Goal: Contribute content

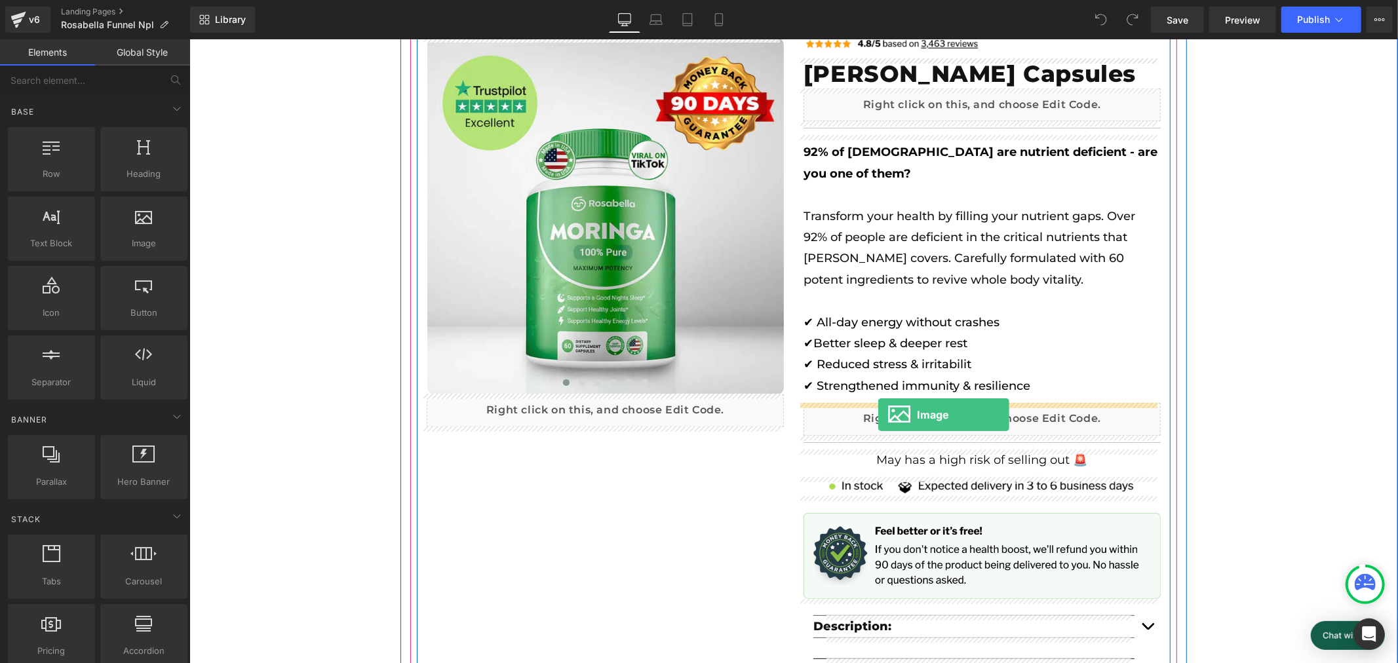
drag, startPoint x: 324, startPoint y: 265, endPoint x: 878, endPoint y: 414, distance: 573.8
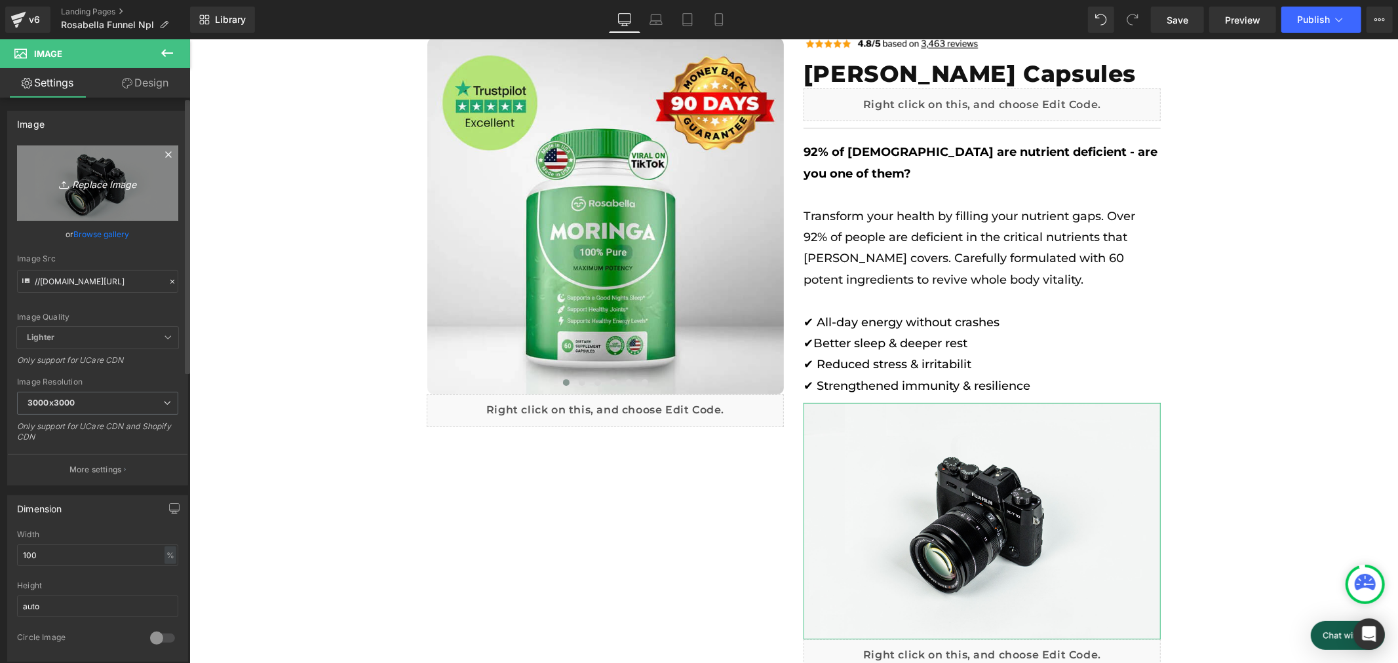
click at [92, 177] on icon "Replace Image" at bounding box center [97, 183] width 105 height 16
type input "C:\fakepath\Banner (3).png"
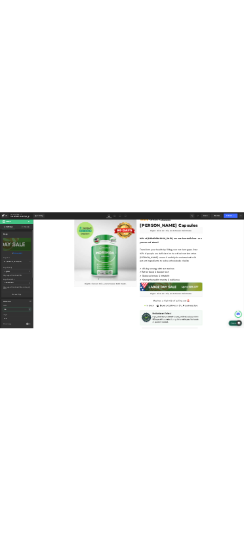
scroll to position [0, 0]
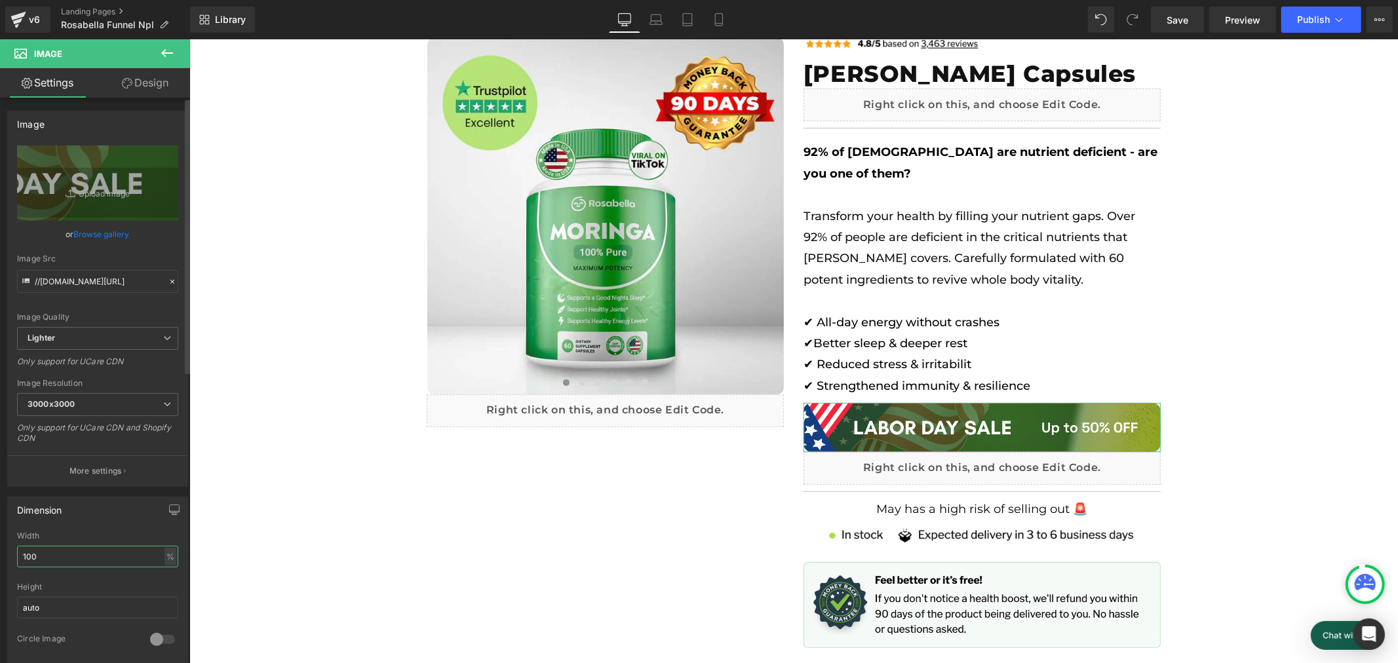
click at [79, 547] on input "100" at bounding box center [97, 557] width 161 height 22
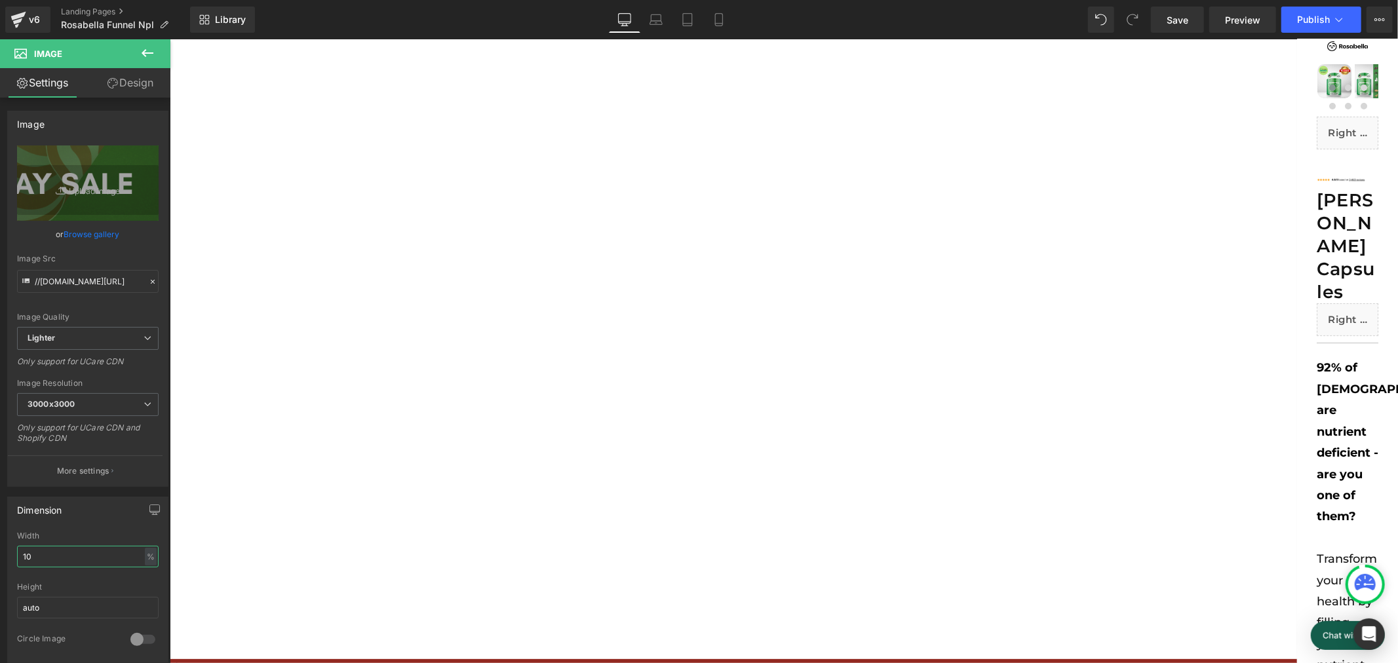
scroll to position [0, 726]
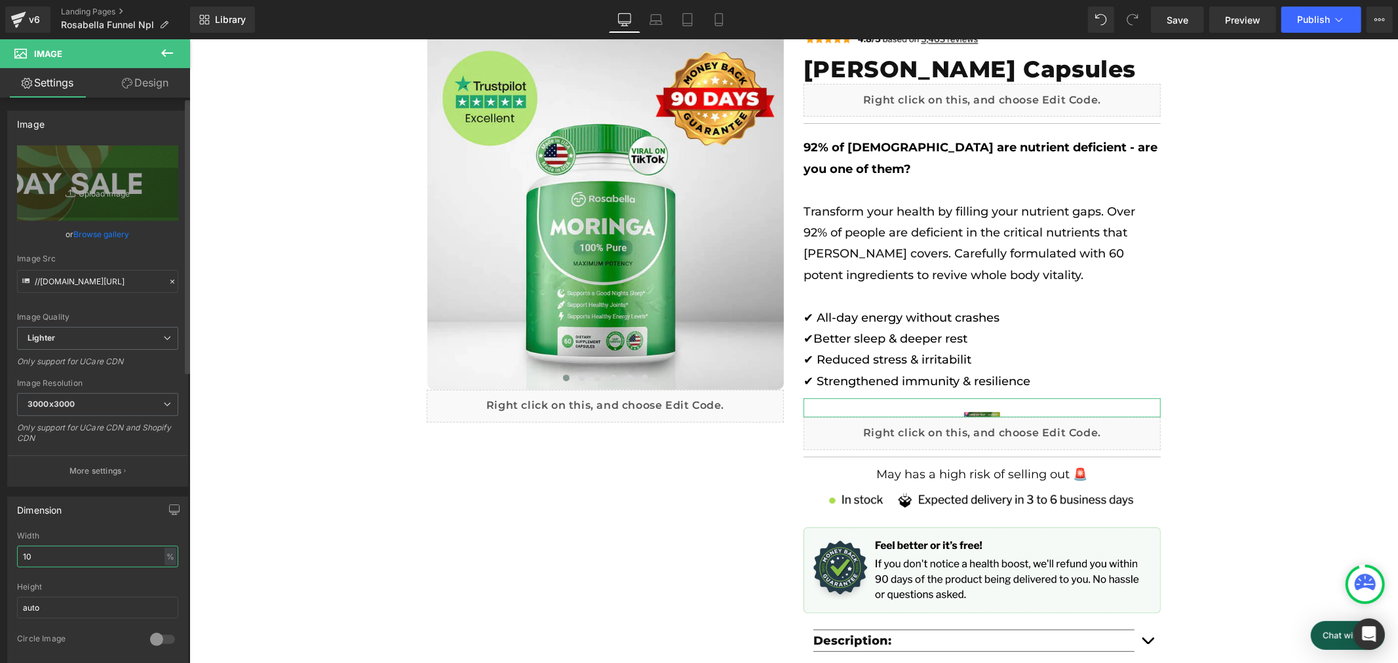
click at [90, 559] on input "10" at bounding box center [97, 557] width 161 height 22
type input "1"
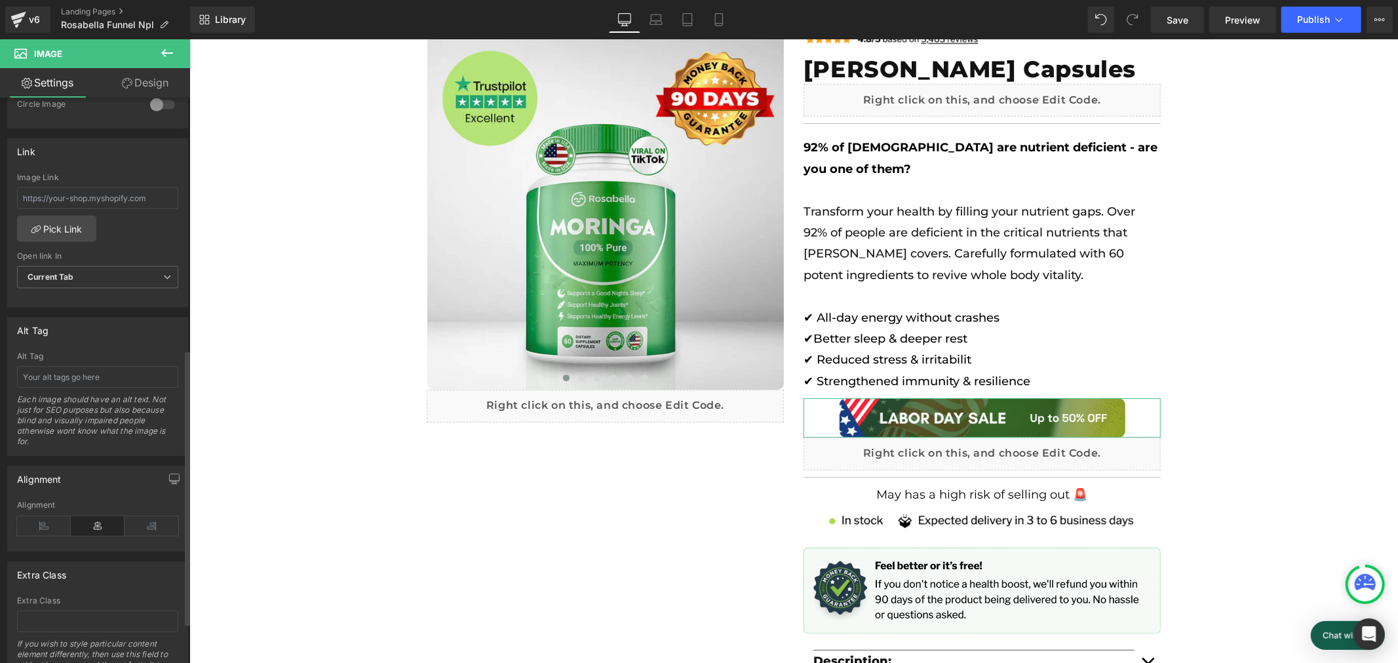
scroll to position [599, 0]
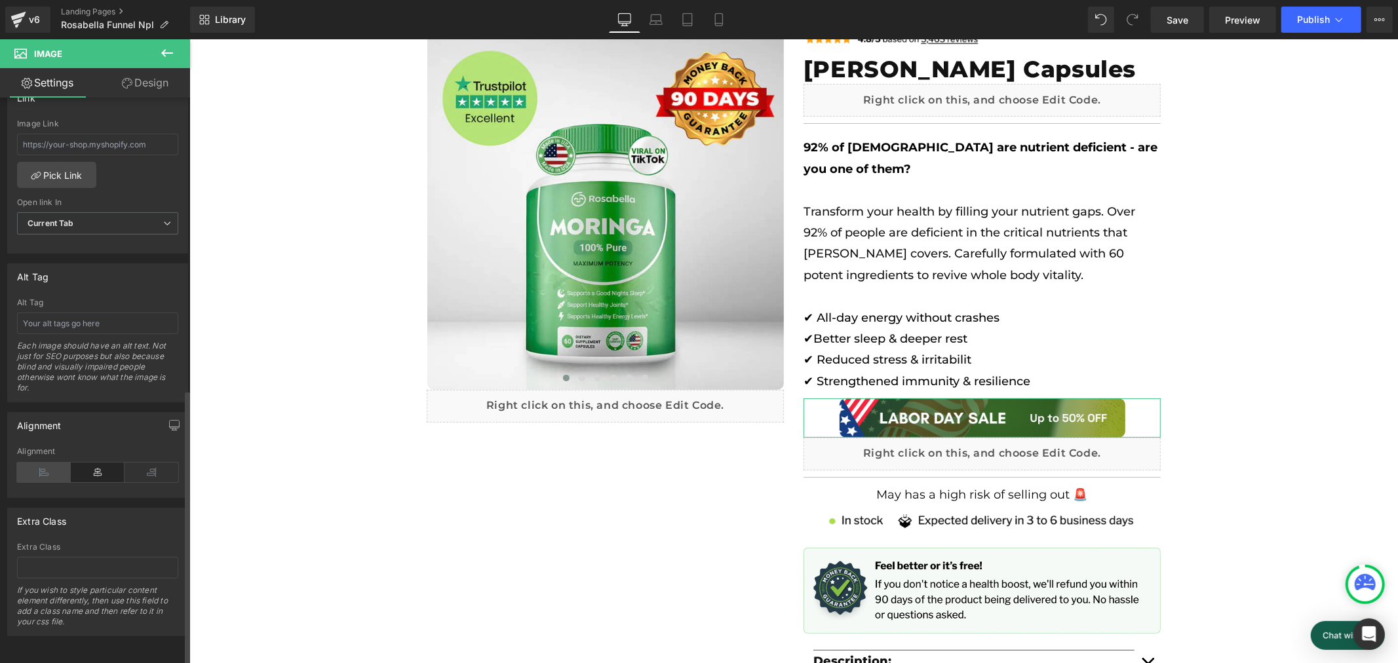
type input "80"
click at [27, 466] on icon at bounding box center [44, 473] width 54 height 20
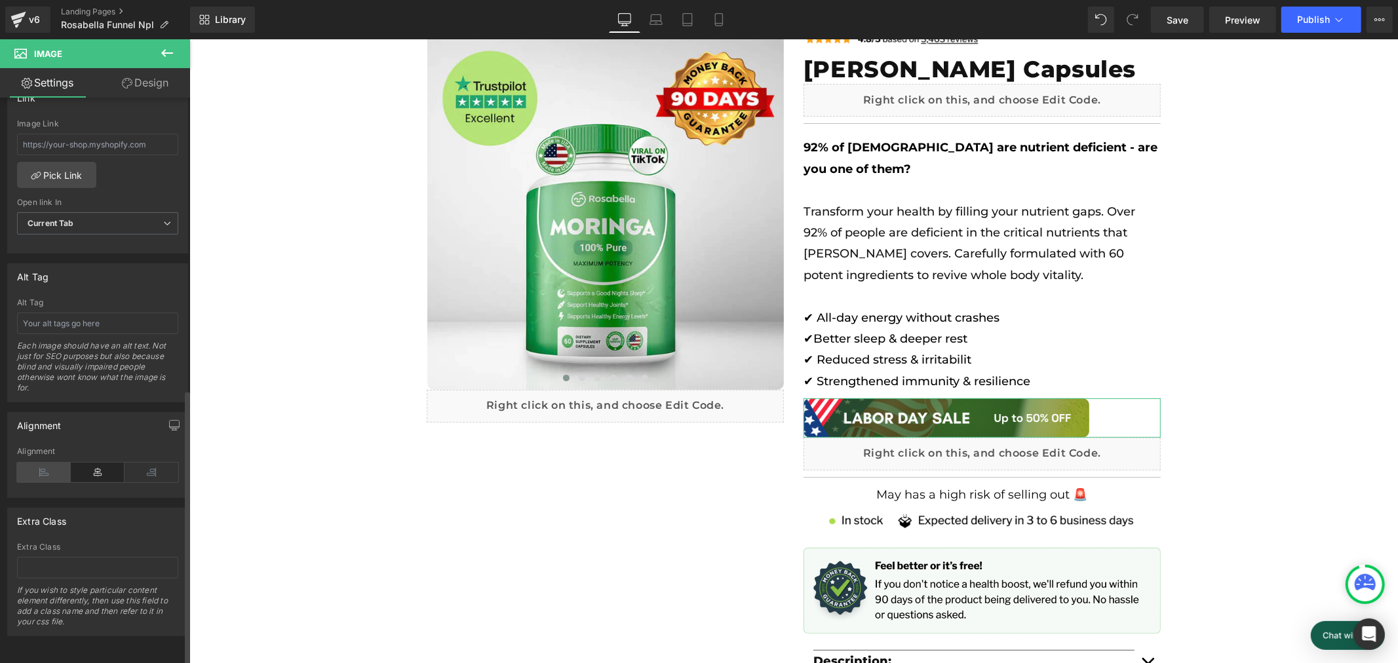
scroll to position [0, 0]
click at [161, 89] on link "Design" at bounding box center [145, 83] width 95 height 30
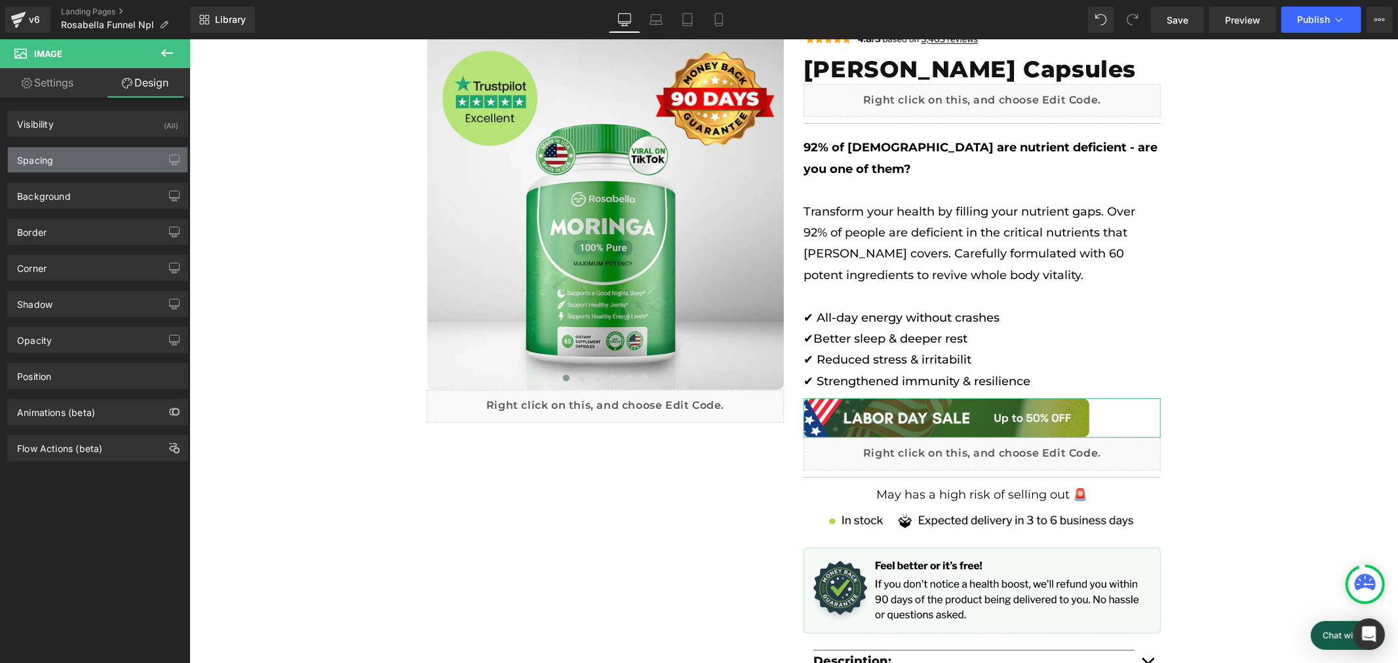
click at [90, 165] on div "Spacing" at bounding box center [98, 160] width 180 height 25
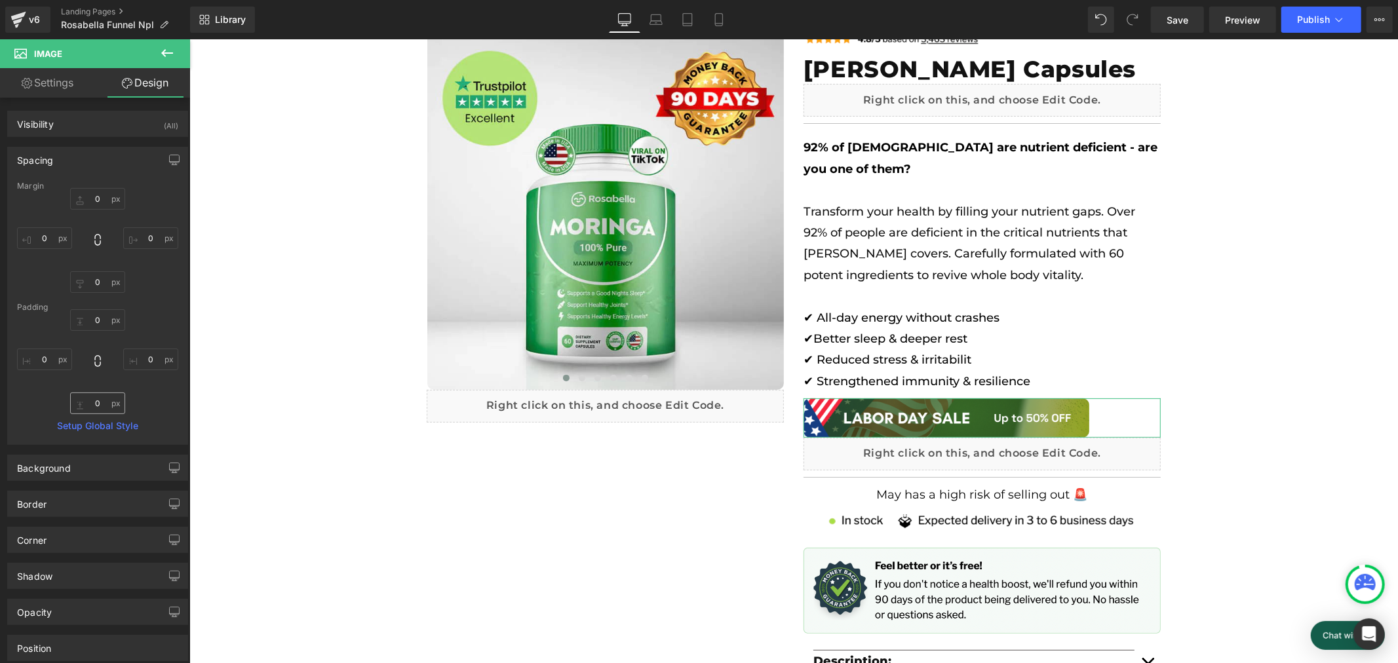
scroll to position [0, 726]
click at [93, 401] on input "0" at bounding box center [97, 404] width 55 height 22
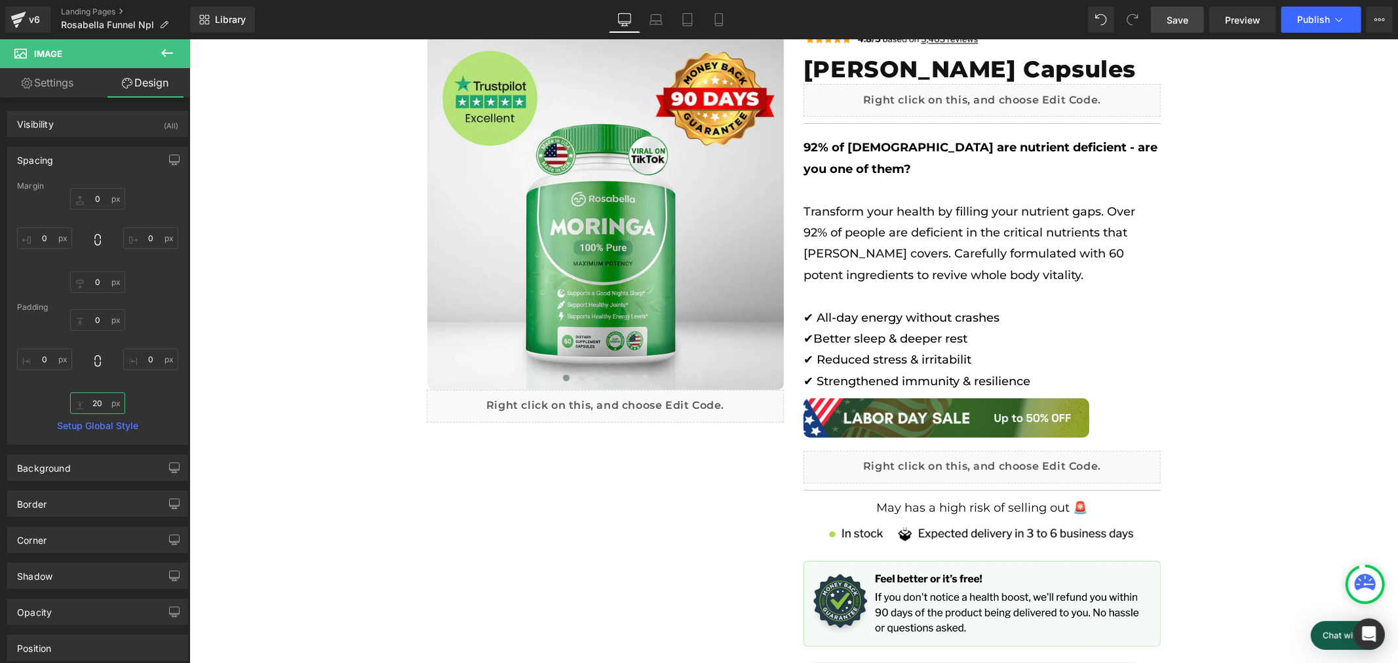
type input "20"
click at [1183, 22] on span "Save" at bounding box center [1178, 20] width 22 height 14
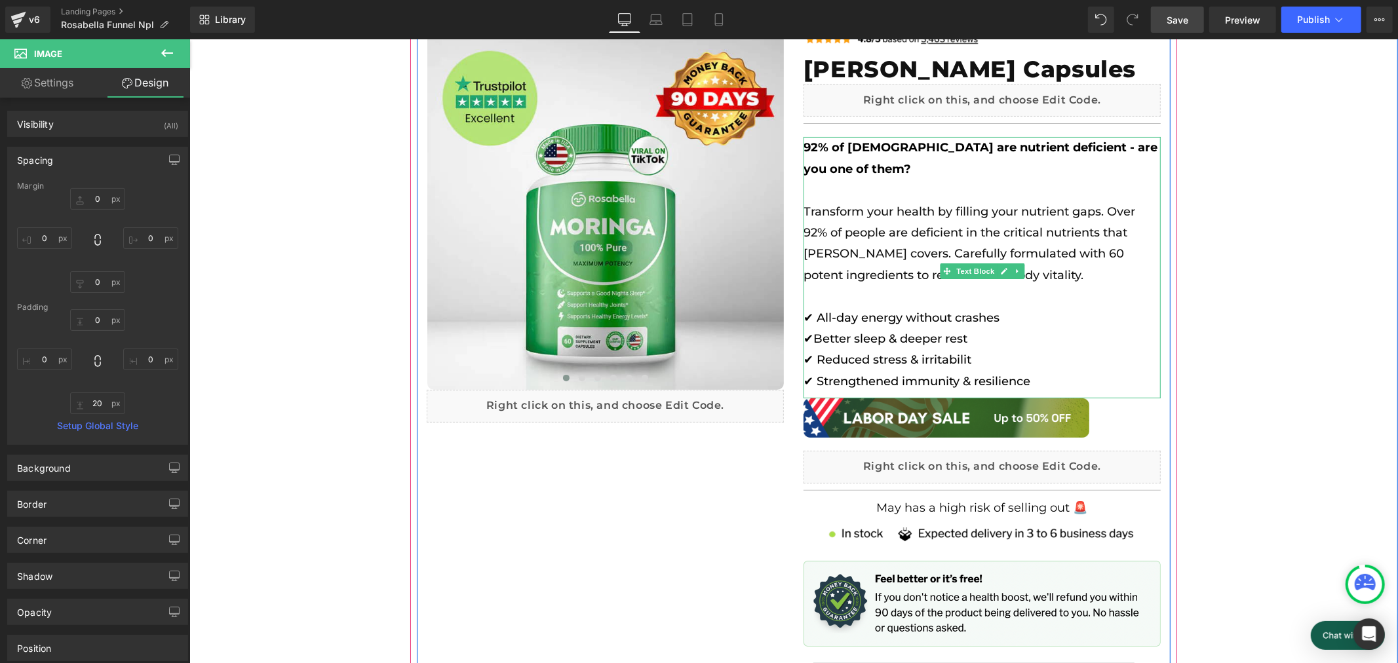
scroll to position [0, 1452]
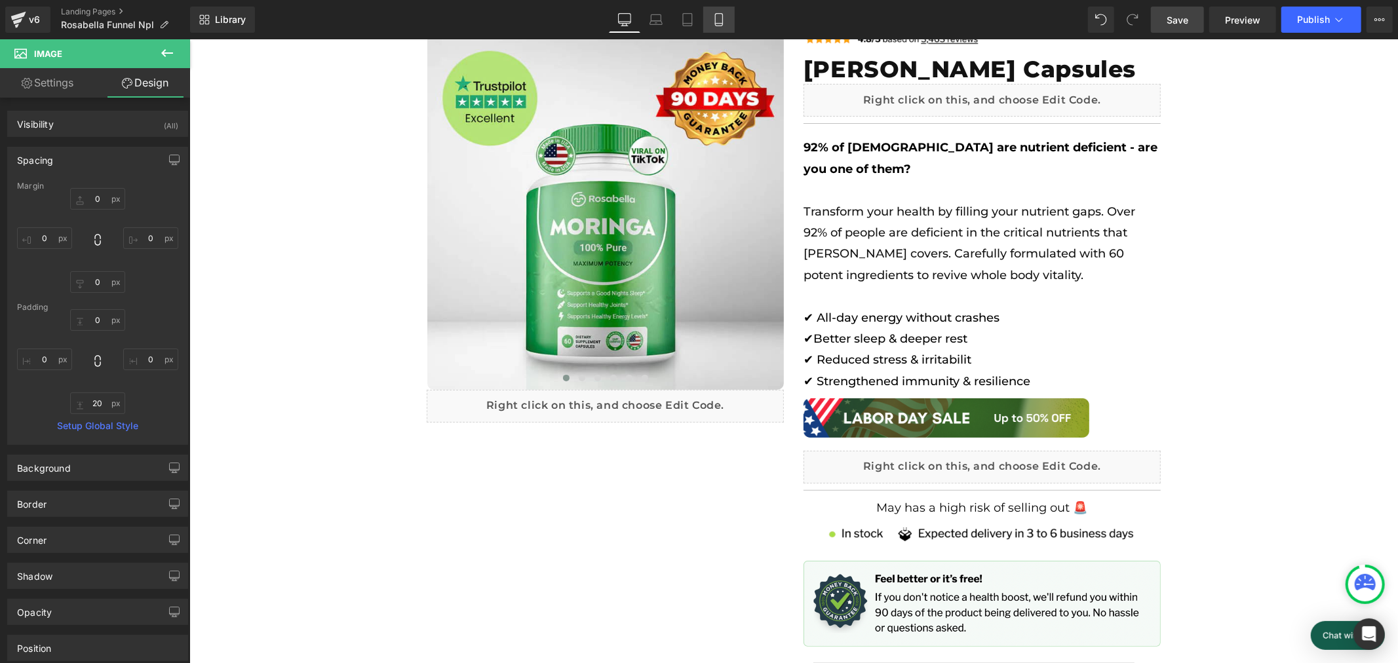
click at [715, 24] on icon at bounding box center [718, 20] width 7 height 12
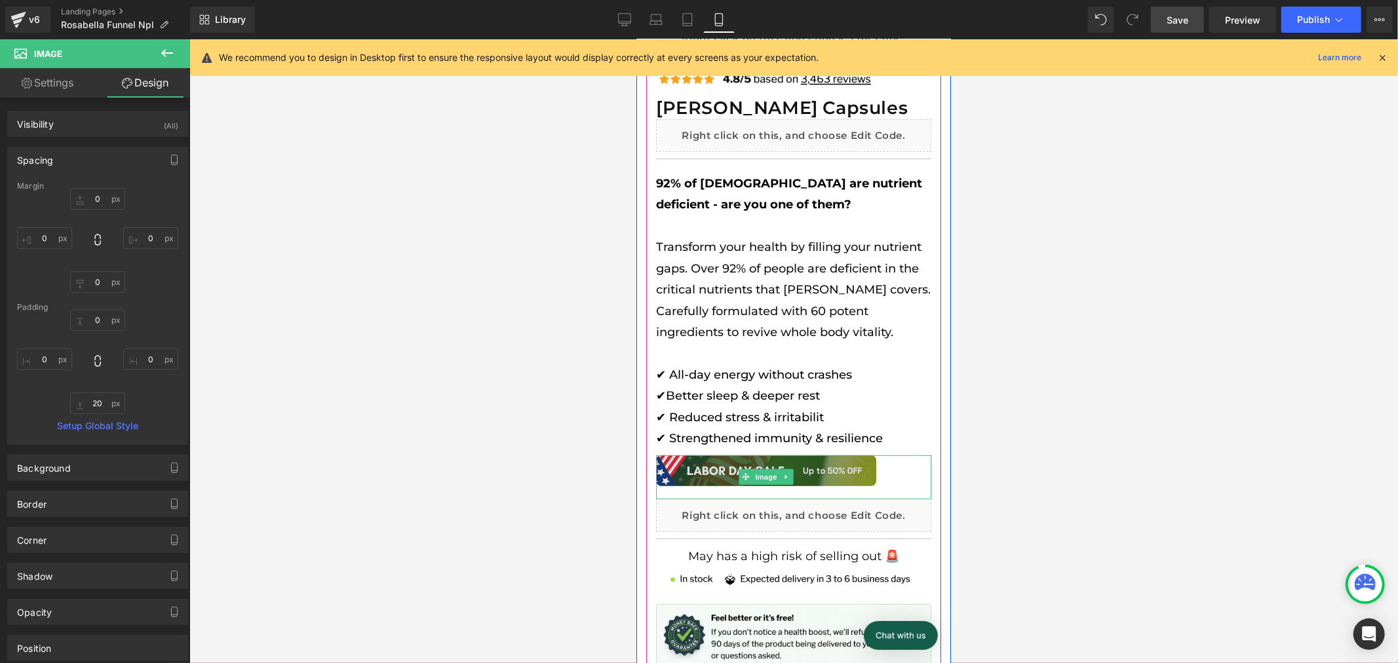
scroll to position [0, 267]
click at [804, 471] on img at bounding box center [766, 476] width 220 height 43
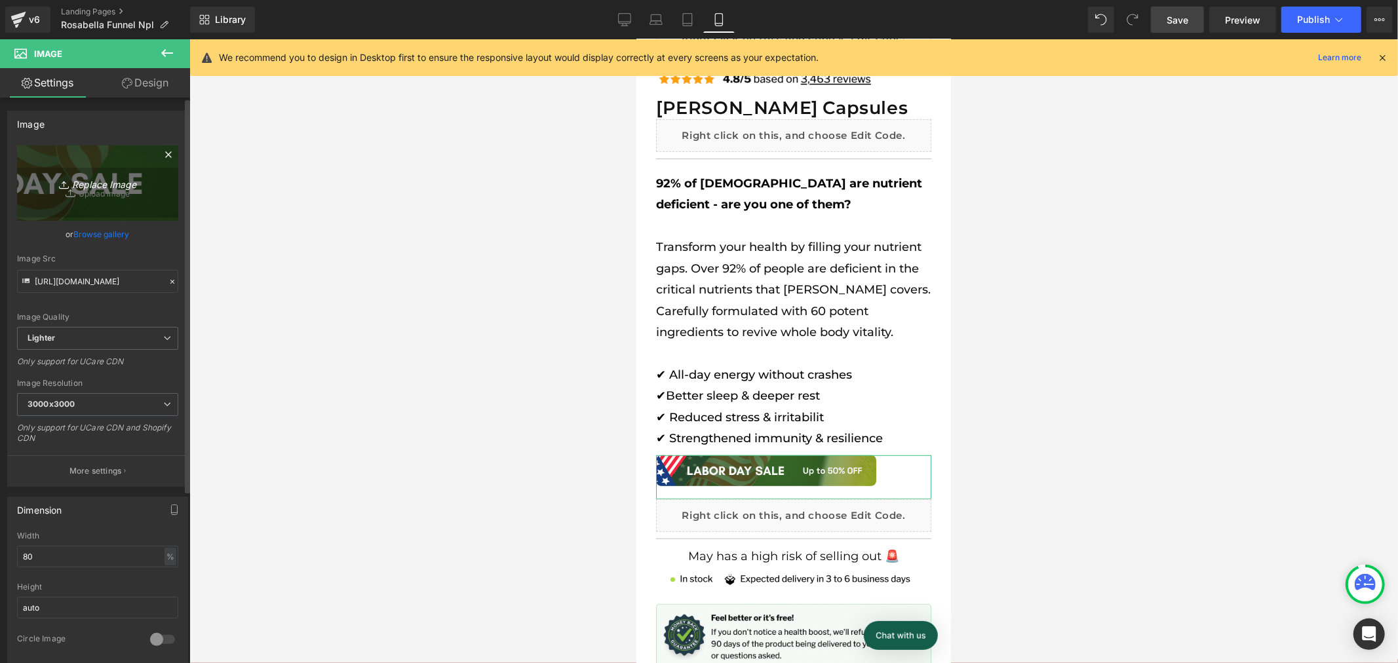
click at [95, 188] on icon "Replace Image" at bounding box center [97, 183] width 105 height 16
type input "C:\fakepath\Banner (2).png"
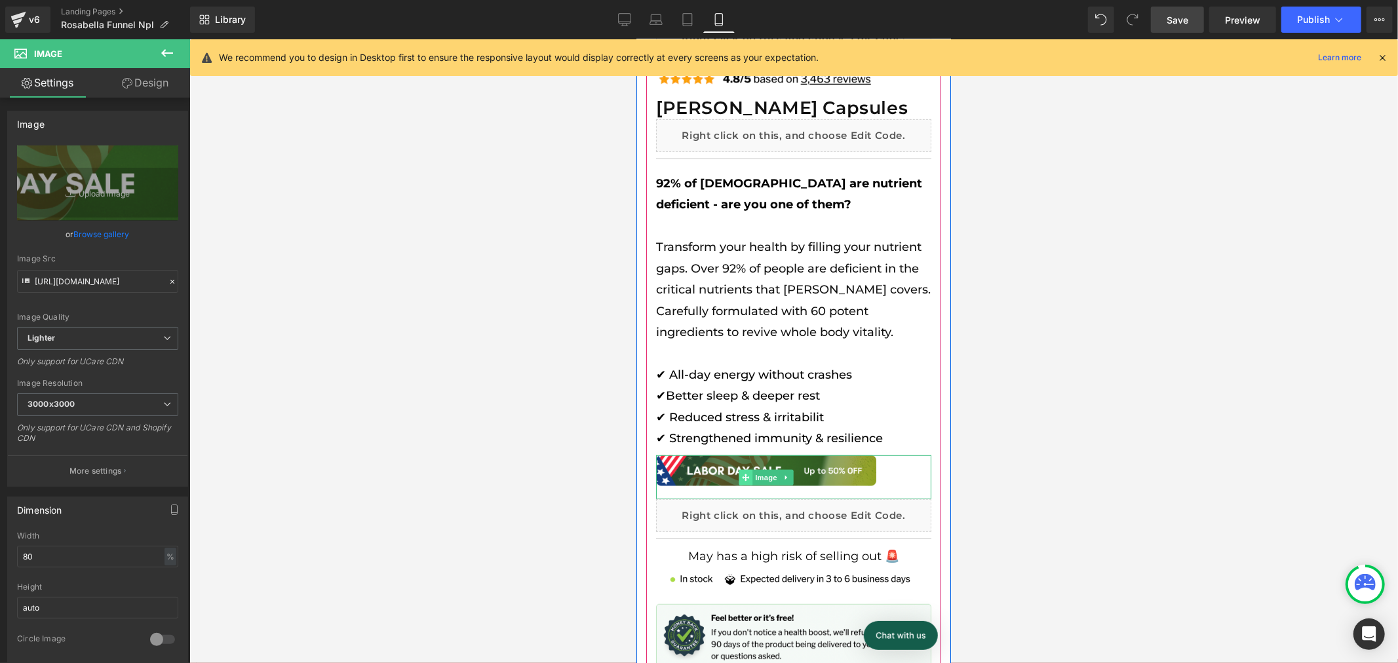
scroll to position [0, 534]
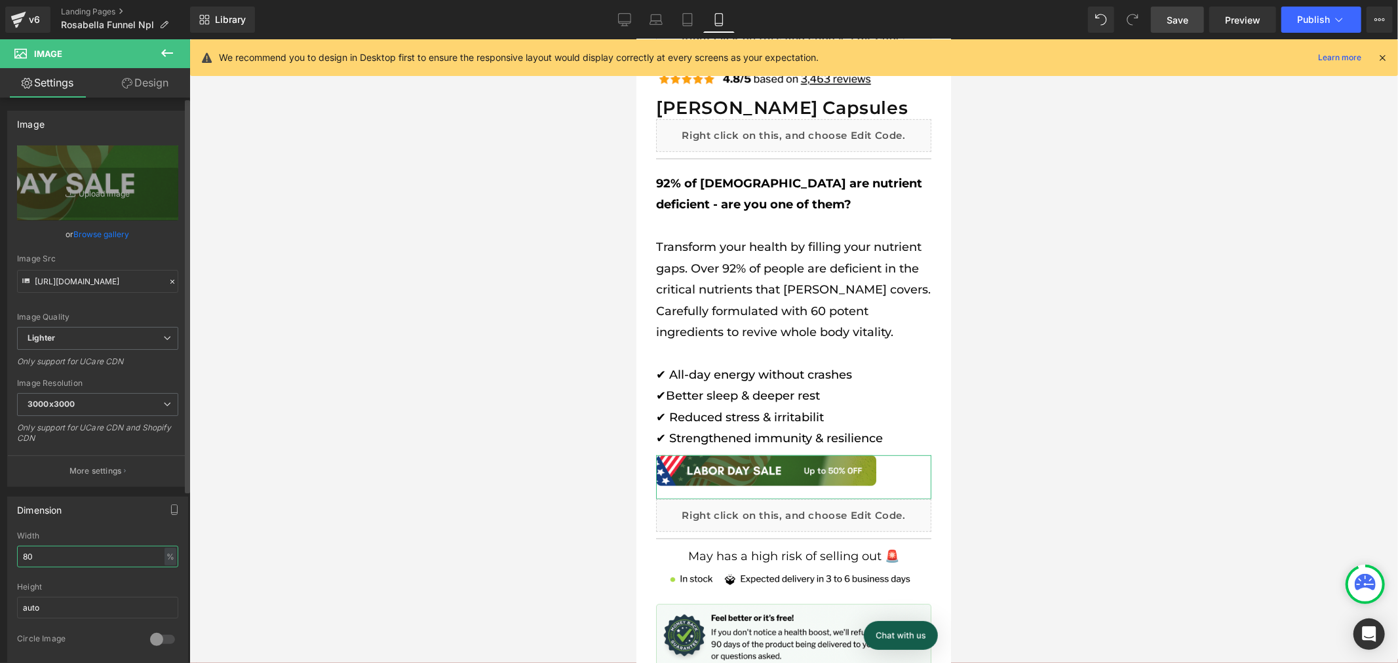
click at [92, 555] on input "80" at bounding box center [97, 557] width 161 height 22
type input "8"
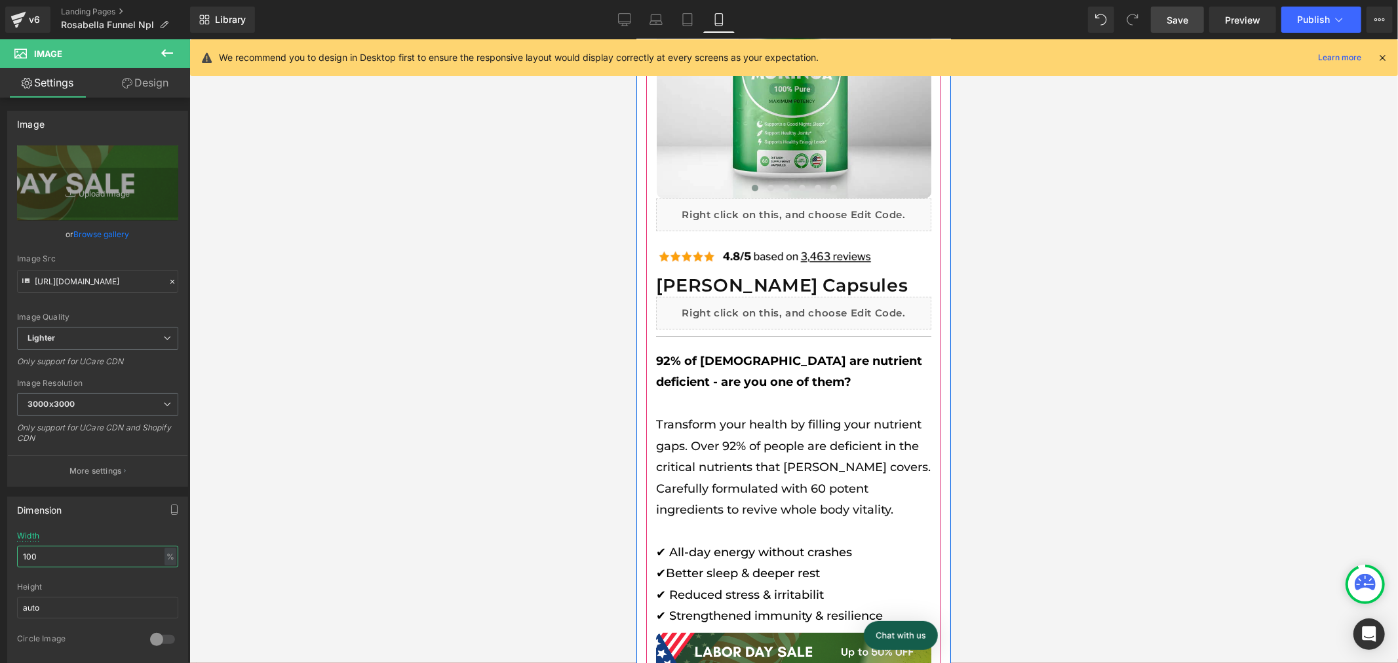
scroll to position [229, 0]
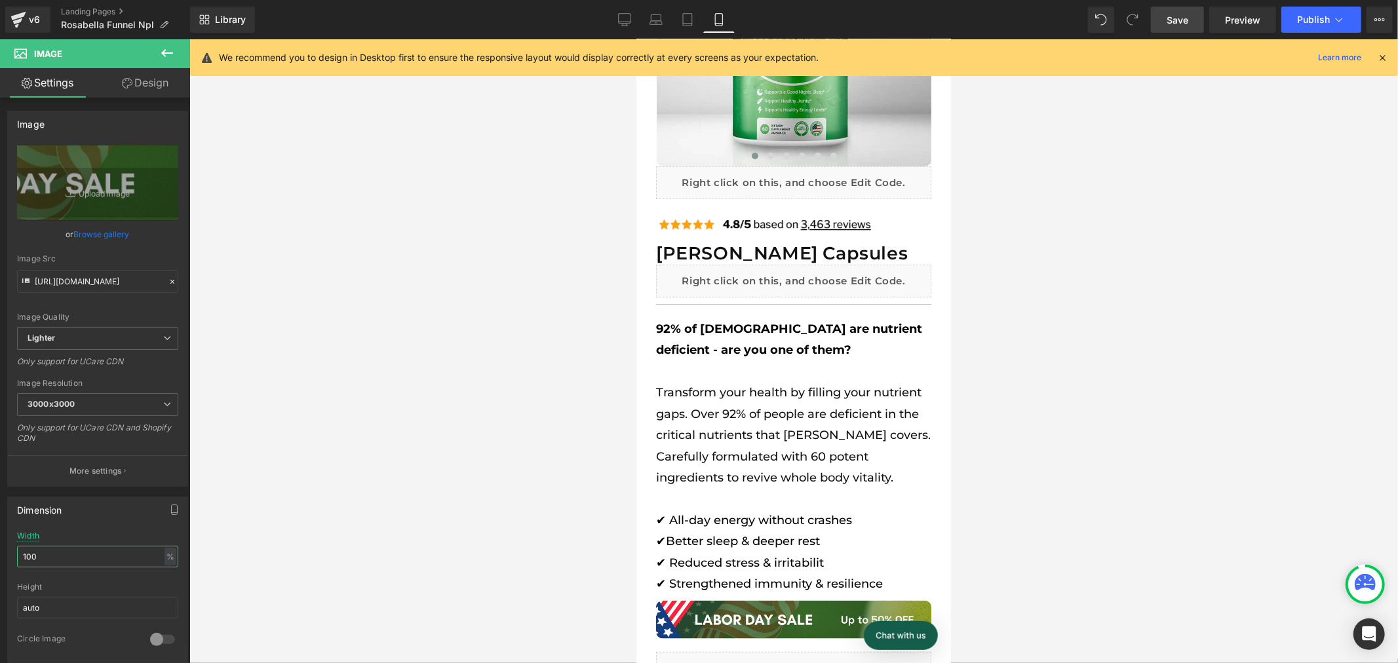
type input "100"
click at [622, 14] on icon at bounding box center [624, 19] width 12 height 10
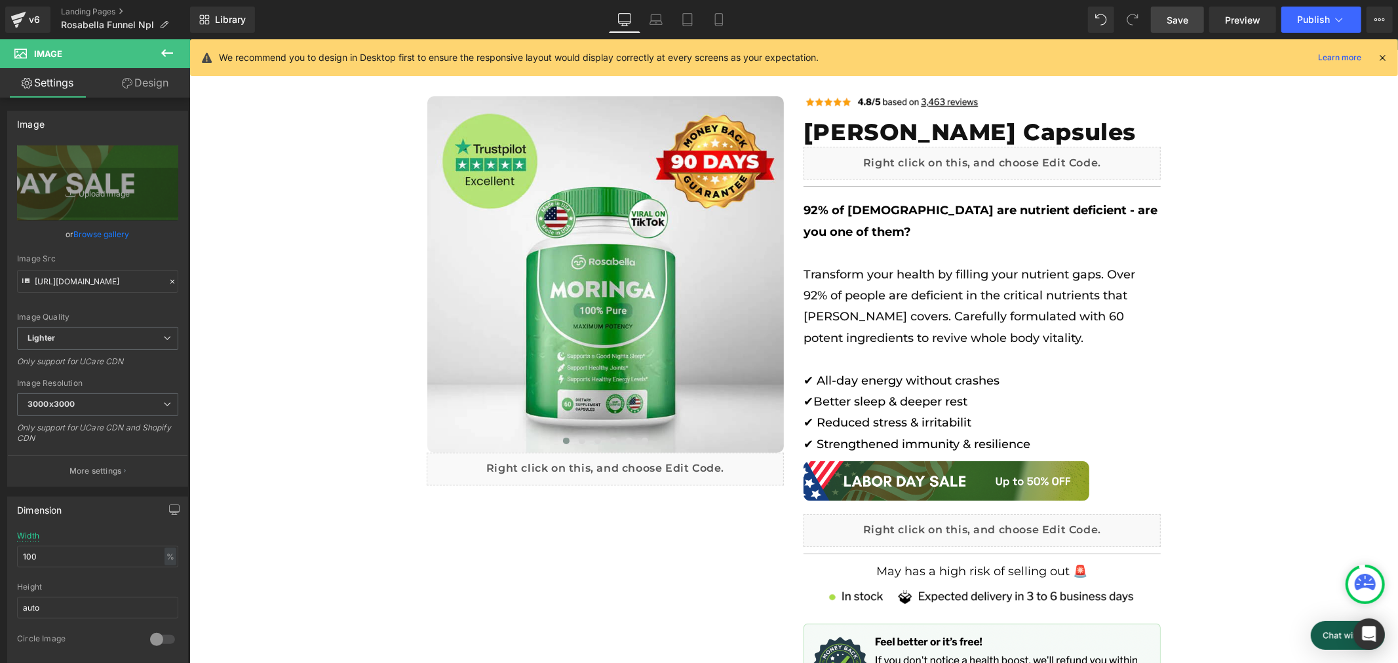
scroll to position [0, 0]
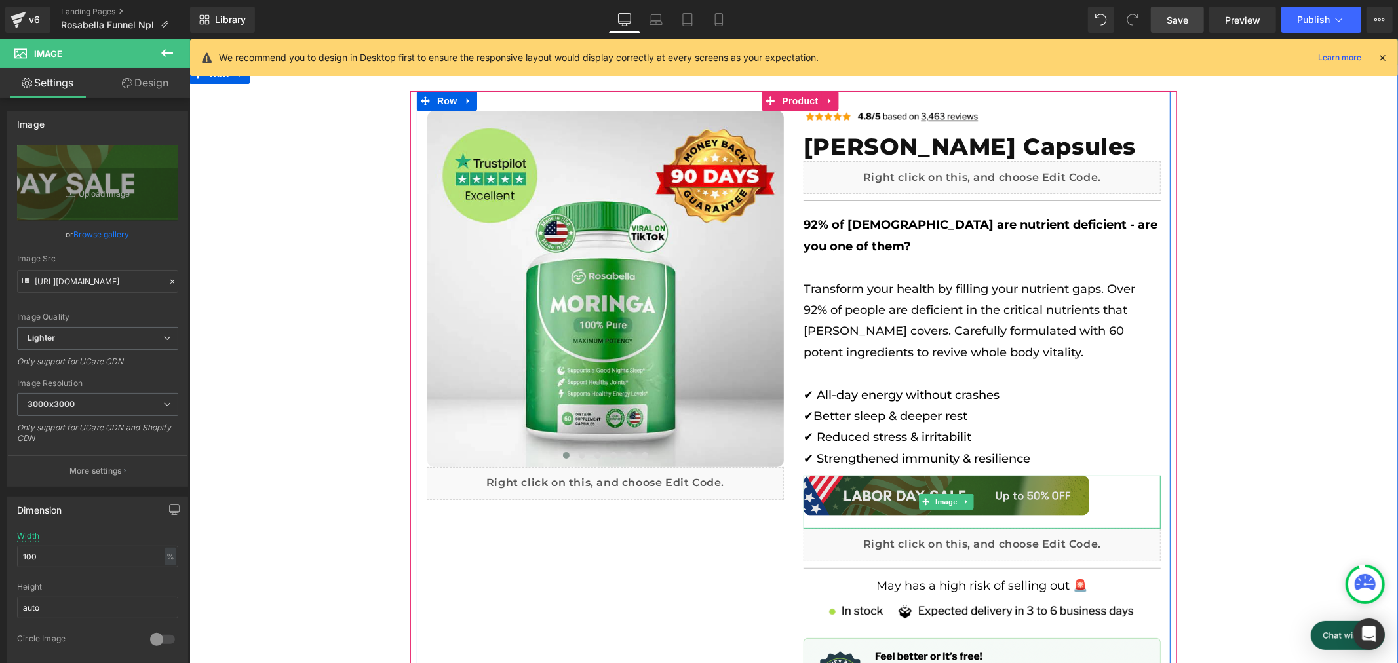
drag, startPoint x: 873, startPoint y: 505, endPoint x: 858, endPoint y: 506, distance: 14.4
click at [872, 505] on img at bounding box center [946, 501] width 286 height 52
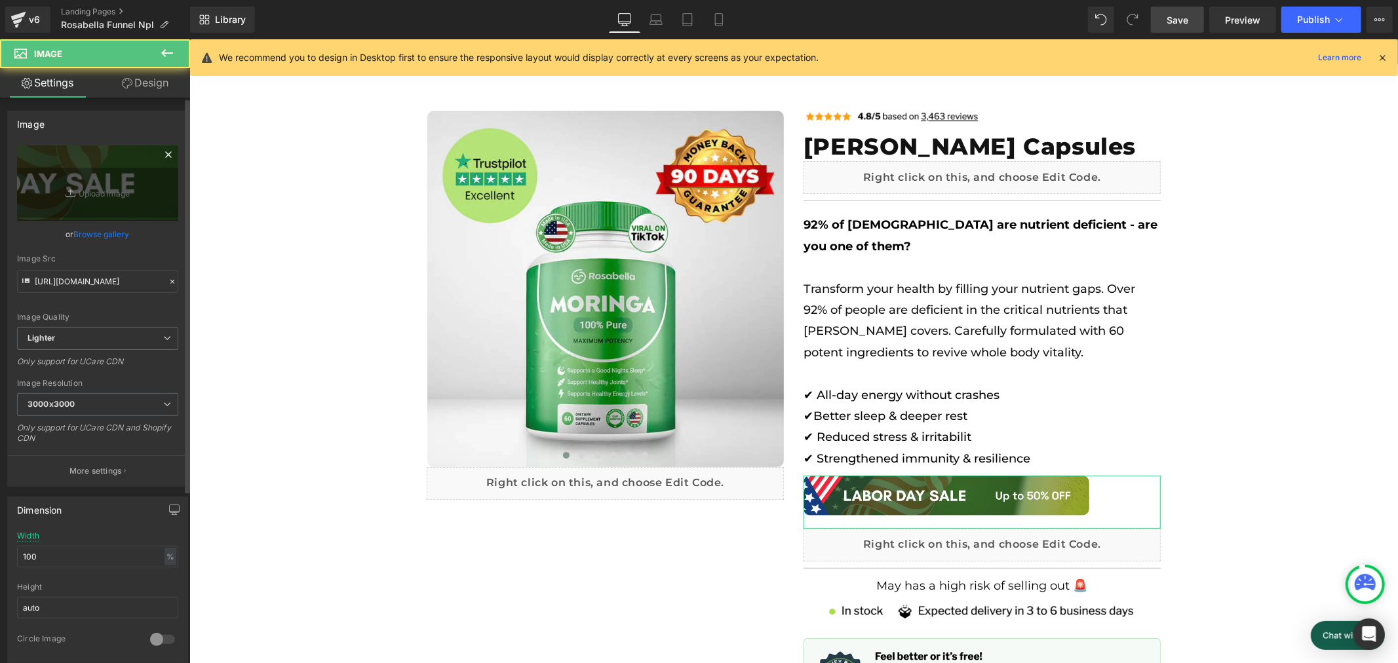
click at [71, 192] on icon at bounding box center [71, 192] width 0 height 5
type input "C:\fakepath\Banner.png"
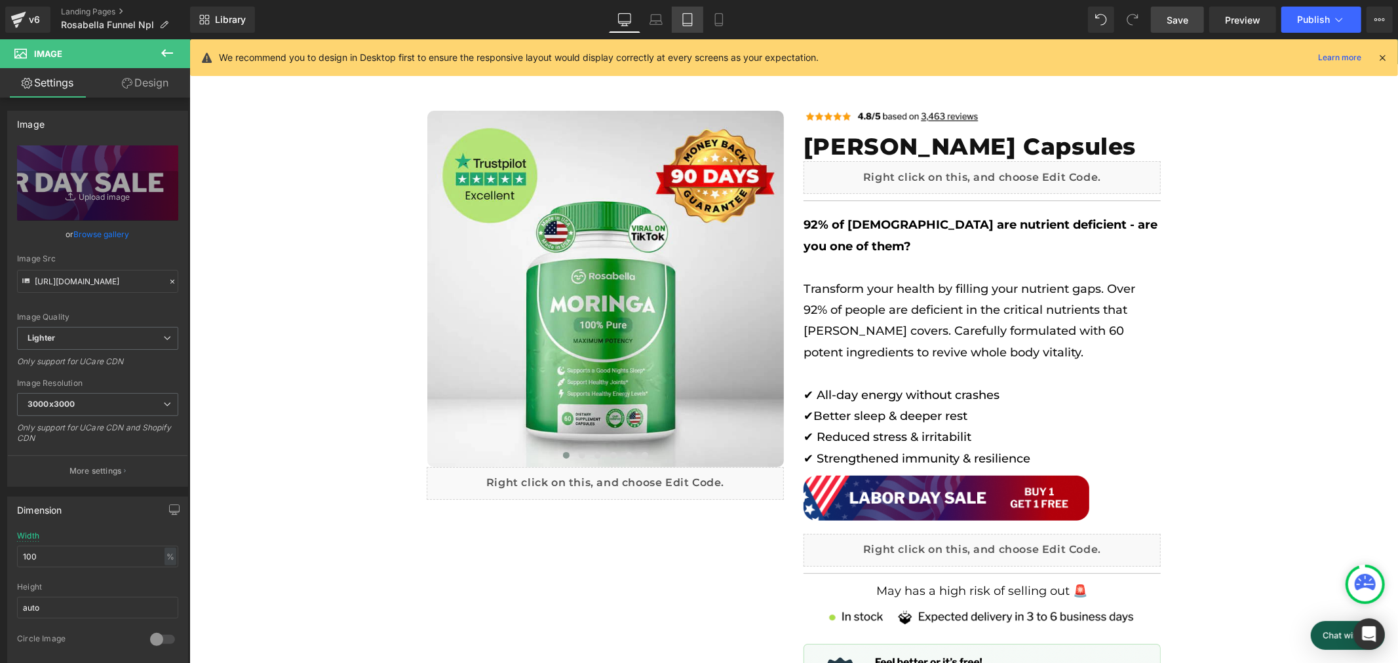
scroll to position [0, 1452]
click at [719, 18] on icon at bounding box center [719, 19] width 13 height 13
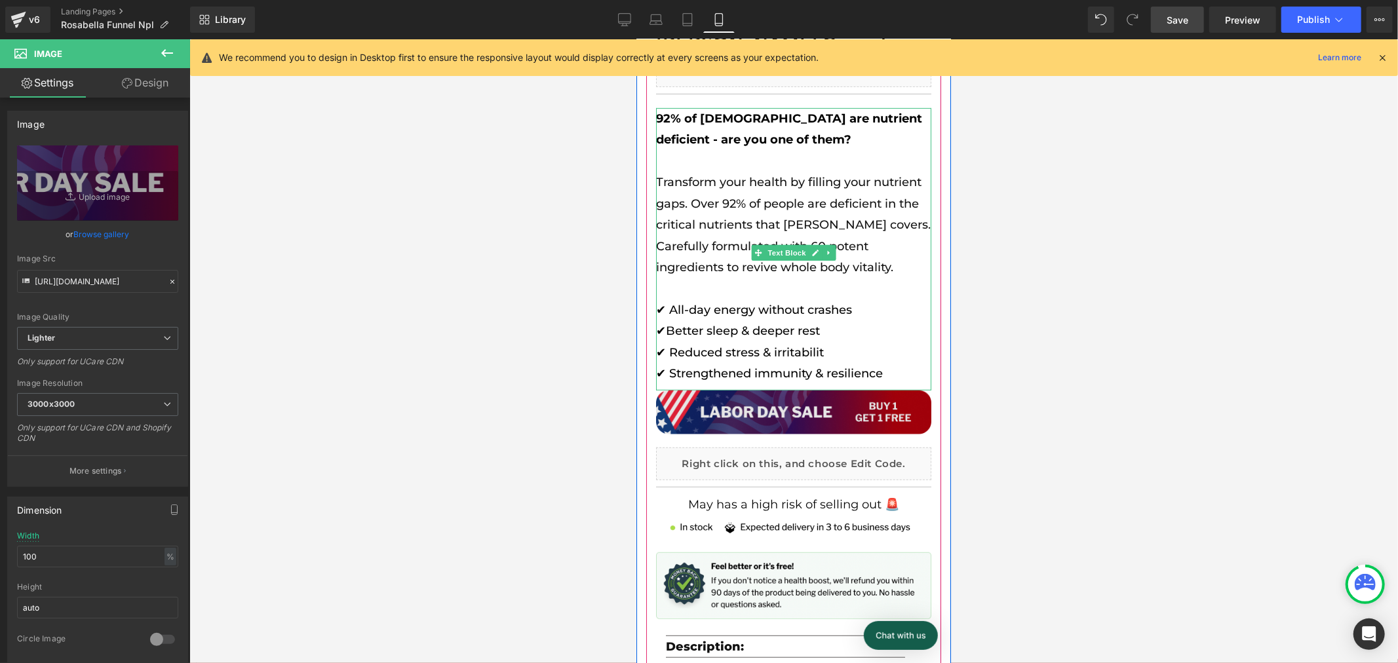
scroll to position [0, 267]
click at [726, 397] on img at bounding box center [793, 418] width 275 height 57
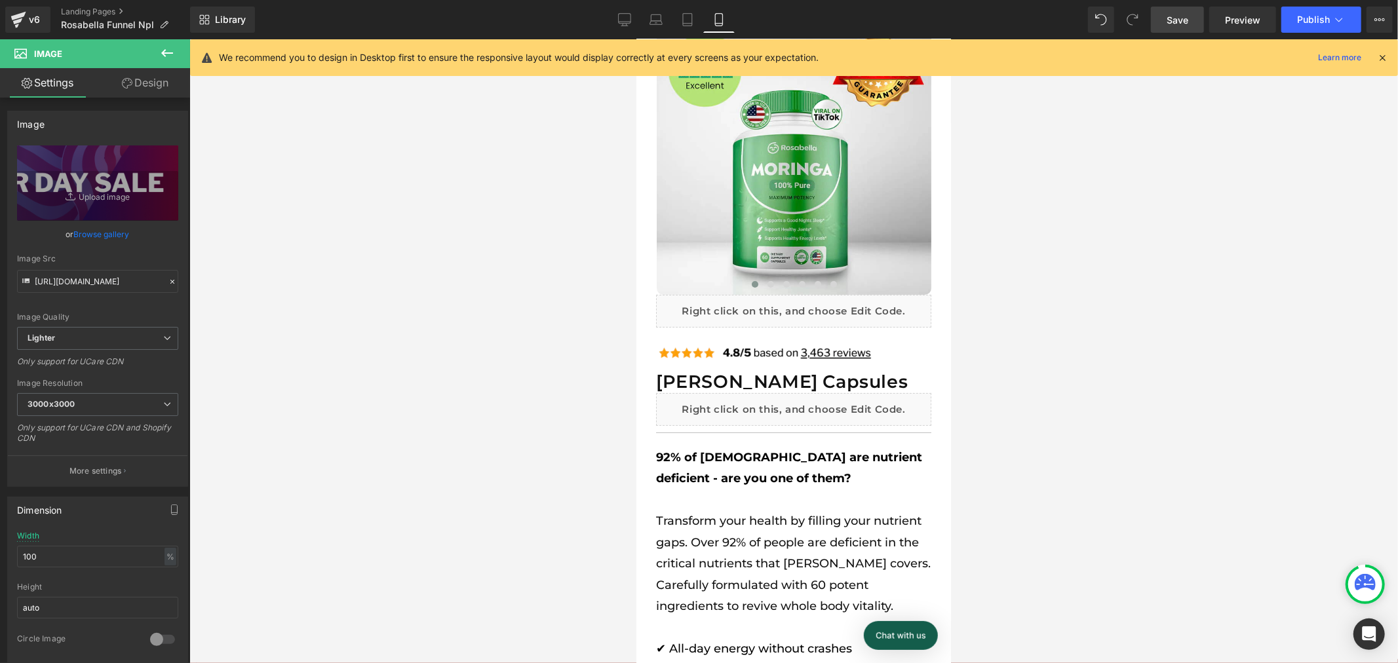
scroll to position [3, 0]
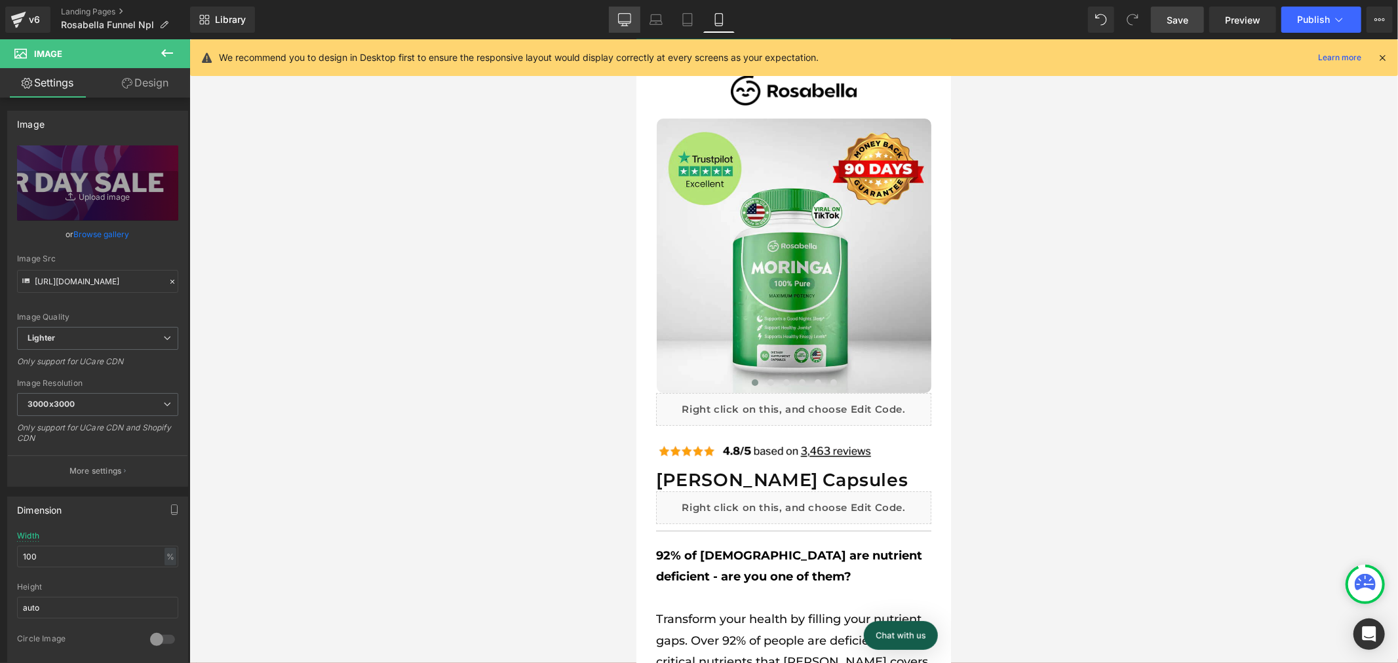
click at [626, 15] on icon at bounding box center [624, 19] width 13 height 13
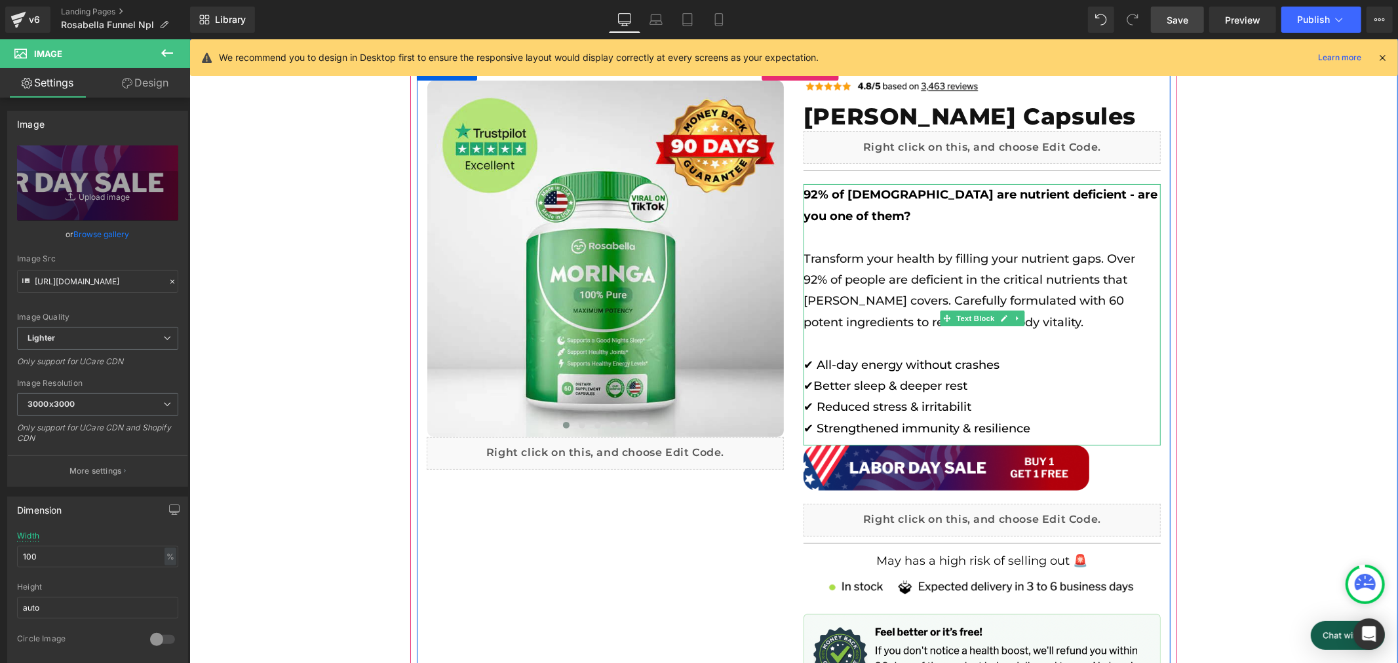
scroll to position [73, 0]
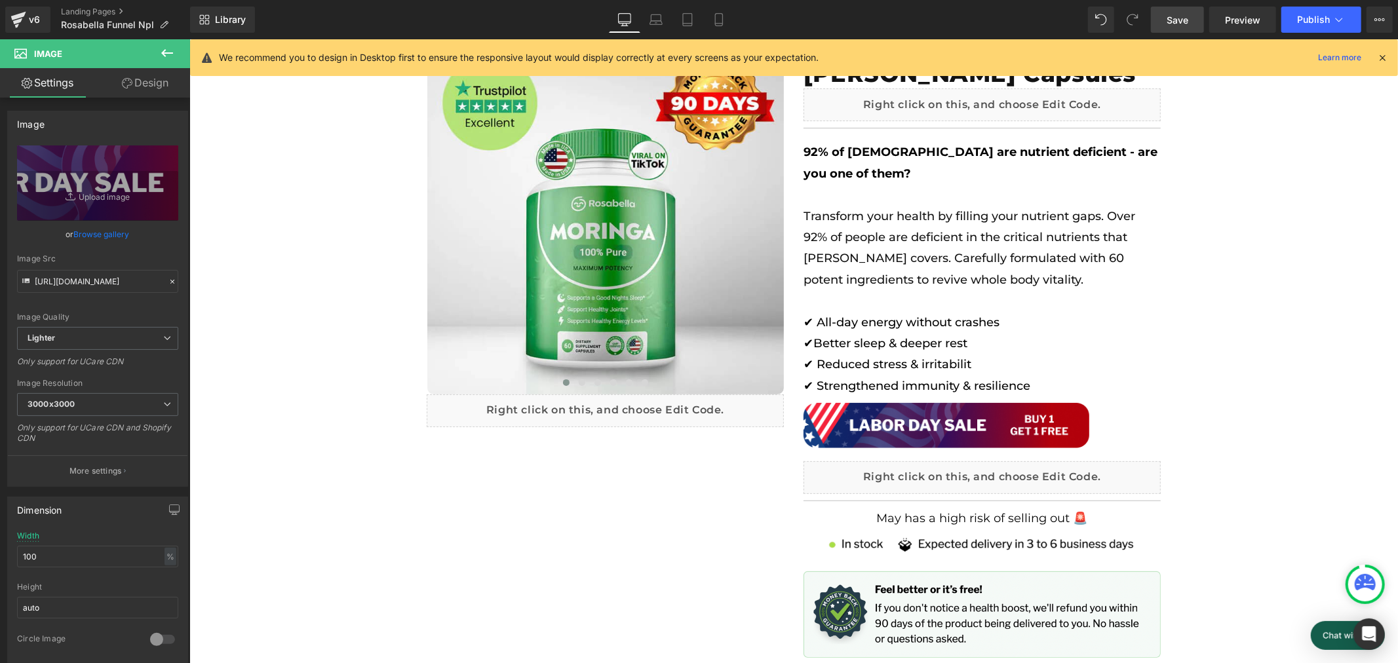
click at [1181, 18] on span "Save" at bounding box center [1178, 20] width 22 height 14
click at [1305, 20] on span "Publish" at bounding box center [1313, 19] width 33 height 10
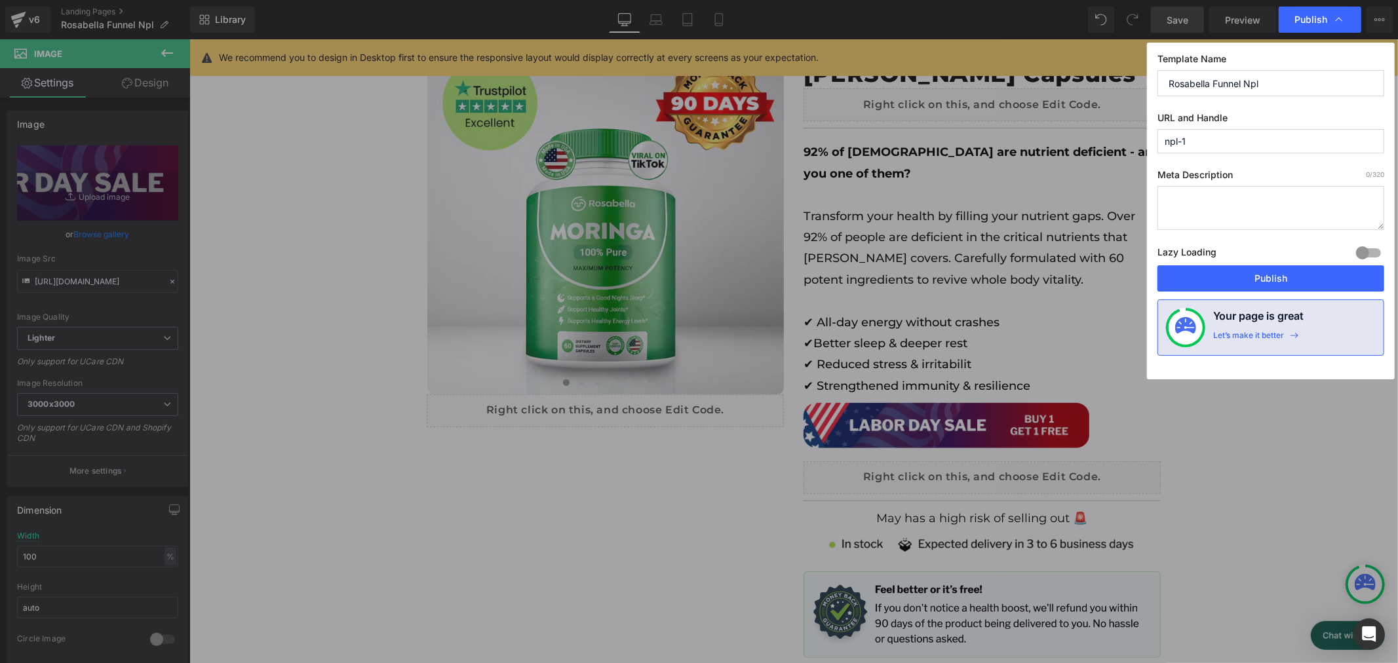
scroll to position [0, 726]
click at [1264, 273] on button "Publish" at bounding box center [1271, 279] width 227 height 26
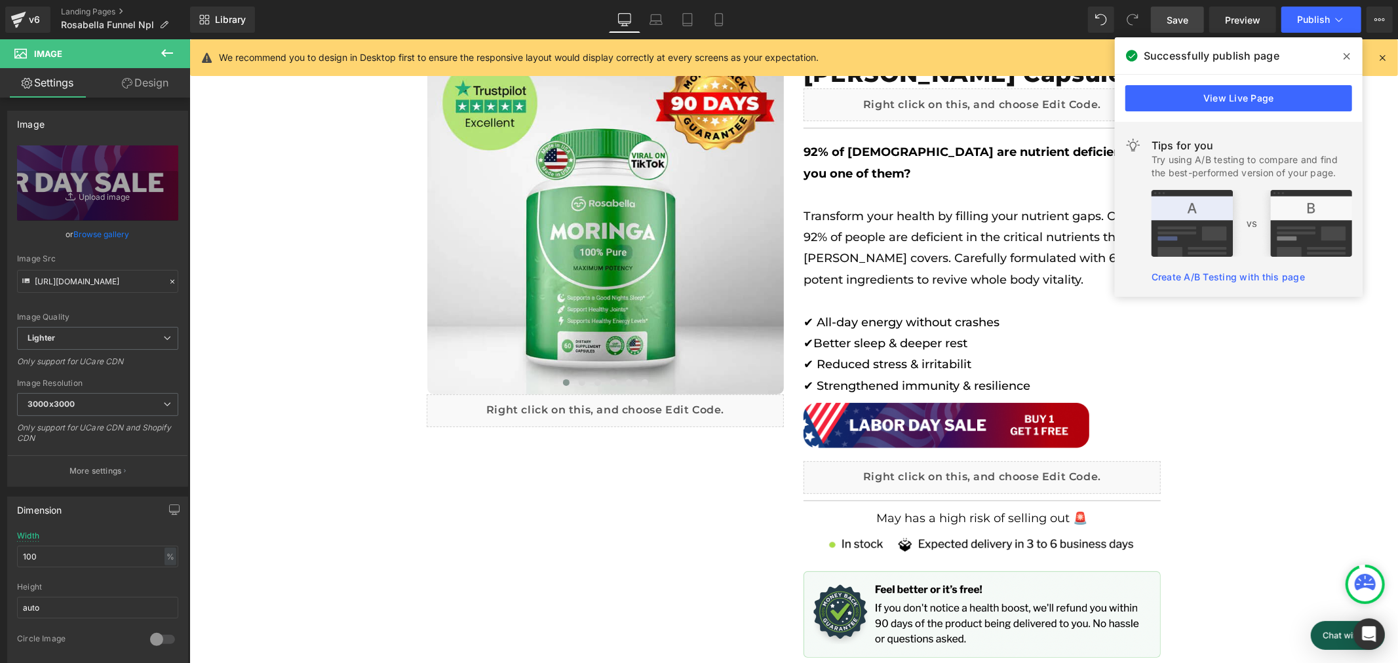
scroll to position [0, 726]
click at [1276, 101] on link "View Live Page" at bounding box center [1239, 98] width 227 height 26
